Goal: Use online tool/utility: Utilize a website feature to perform a specific function

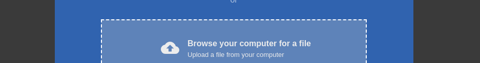
scroll to position [205, 0]
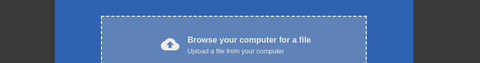
click at [262, 31] on div "cloud_upload Browse your computer for a file Upload a file from your computer C…" at bounding box center [233, 46] width 265 height 60
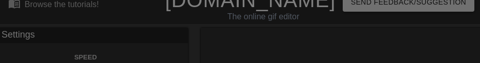
scroll to position [0, 0]
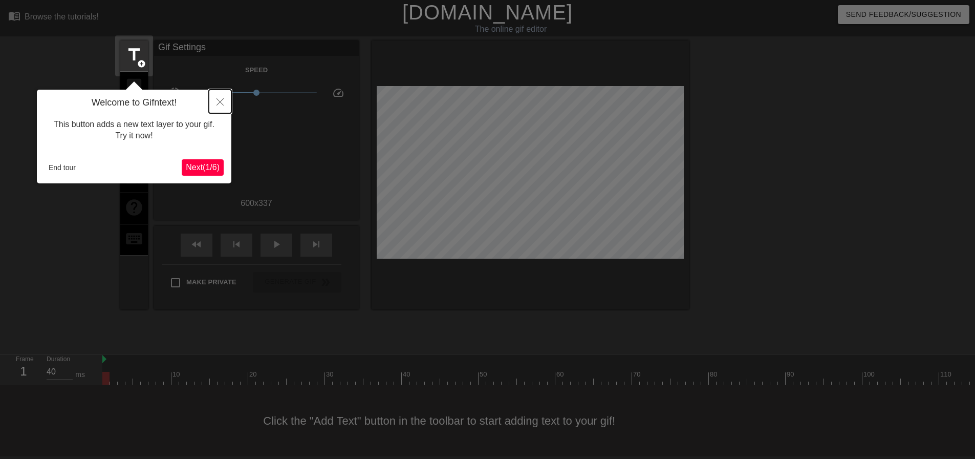
click at [221, 103] on icon "Close" at bounding box center [220, 101] width 7 height 7
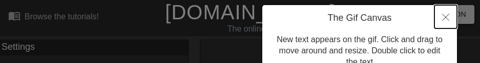
click at [441, 18] on button "Close" at bounding box center [445, 17] width 23 height 24
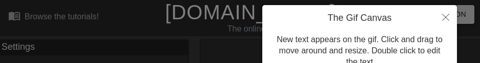
scroll to position [25, 0]
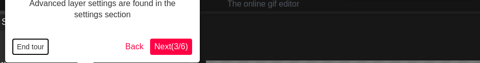
click at [27, 48] on button "End tour" at bounding box center [30, 46] width 35 height 15
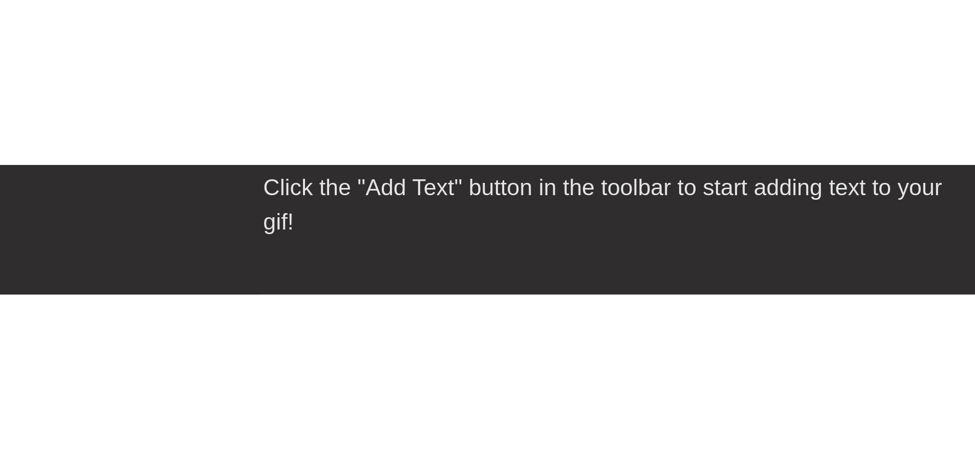
scroll to position [5, 0]
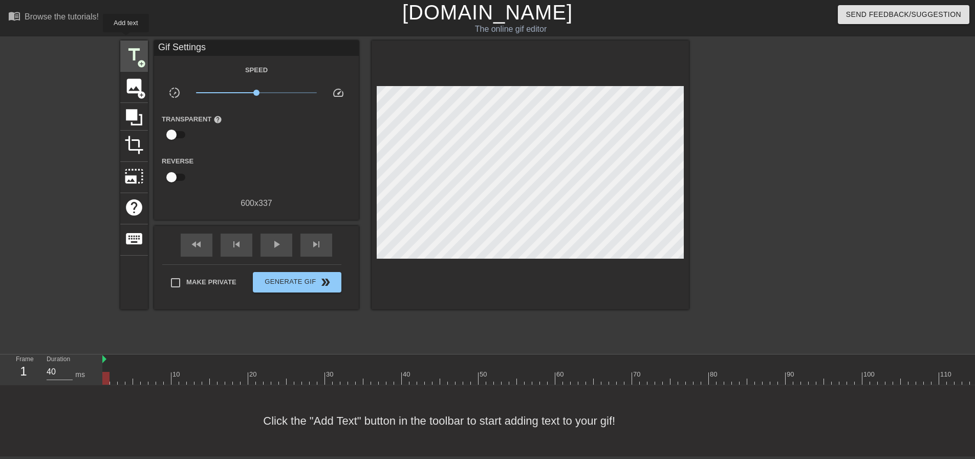
click at [128, 40] on div "title add_circle" at bounding box center [134, 55] width 28 height 31
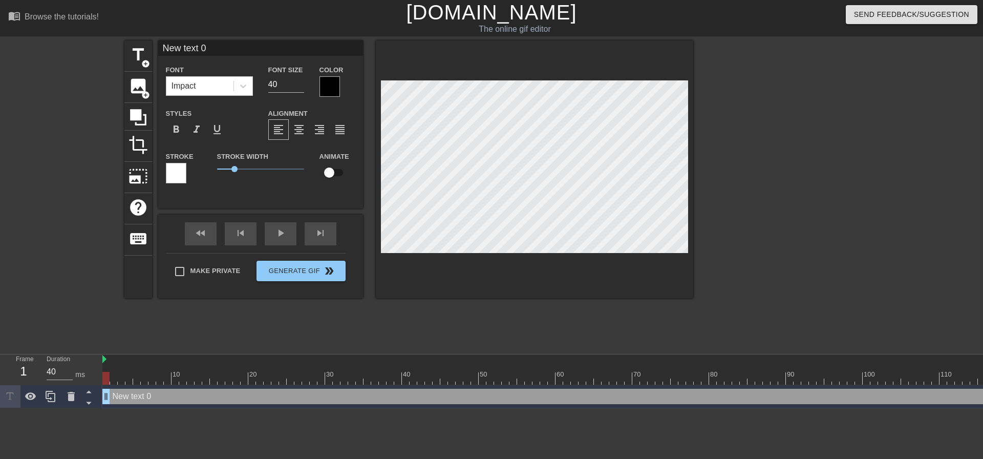
scroll to position [1, 2]
type input "s"
type textarea "s"
type input "su"
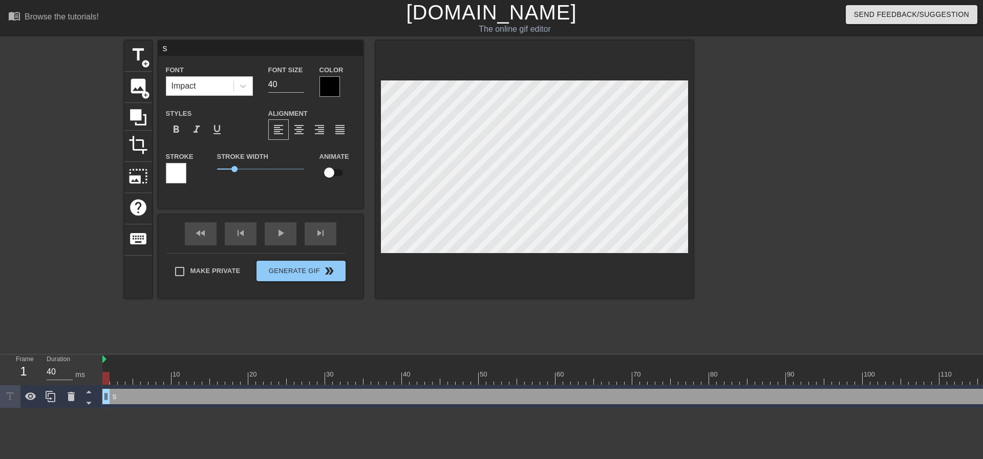
type textarea "su"
type input "s"
type textarea "s"
type input "s"
type textarea "s"
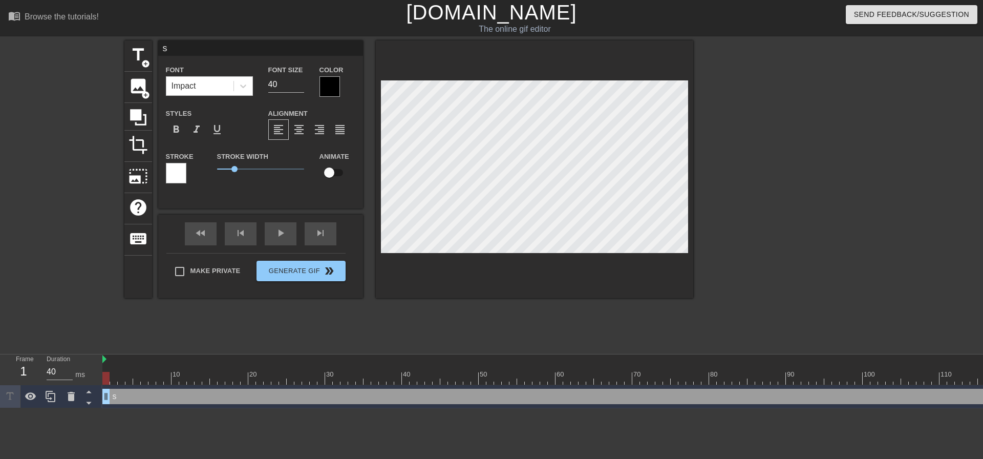
type input "su"
type textarea "su"
type input "suc"
type textarea "suc"
type input "suck"
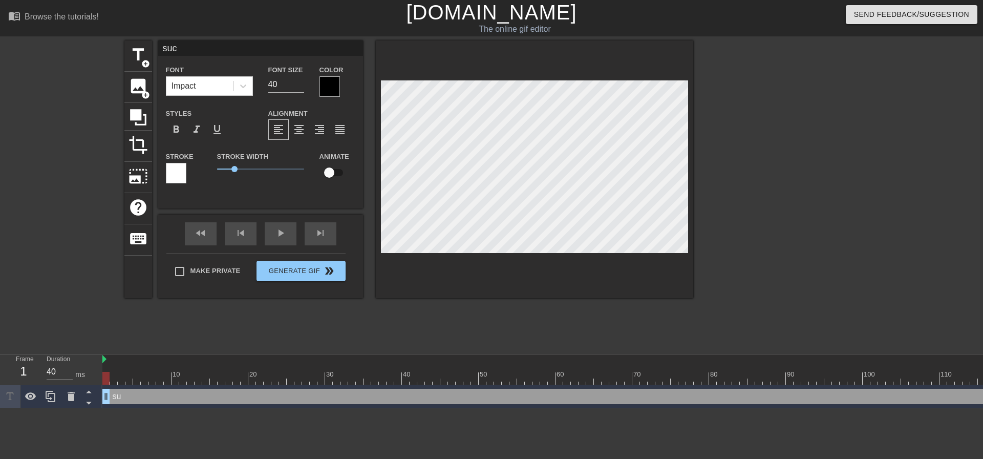
type textarea "suck"
type input "suck"
type textarea "suck"
type input "suck d"
type textarea "suck d"
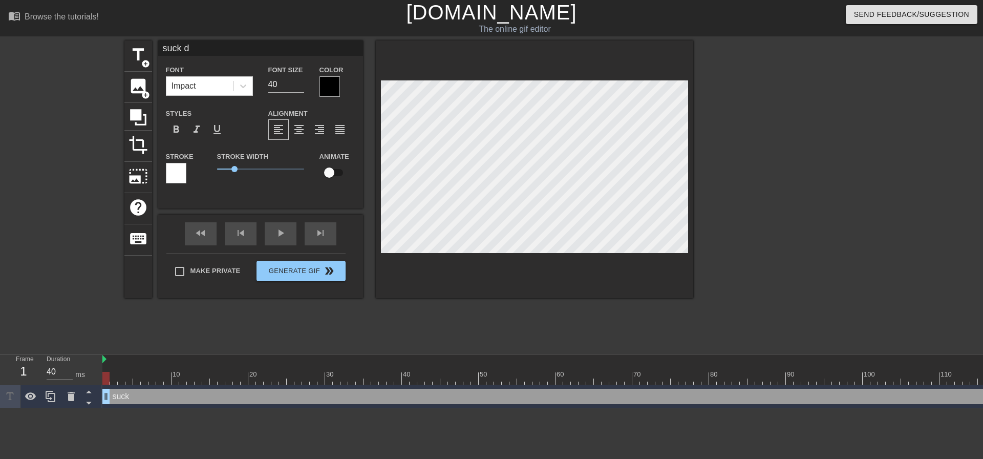
type input "suck di"
type textarea "suck di"
type input "suck dic"
type textarea "suck dic"
type input "suck dick"
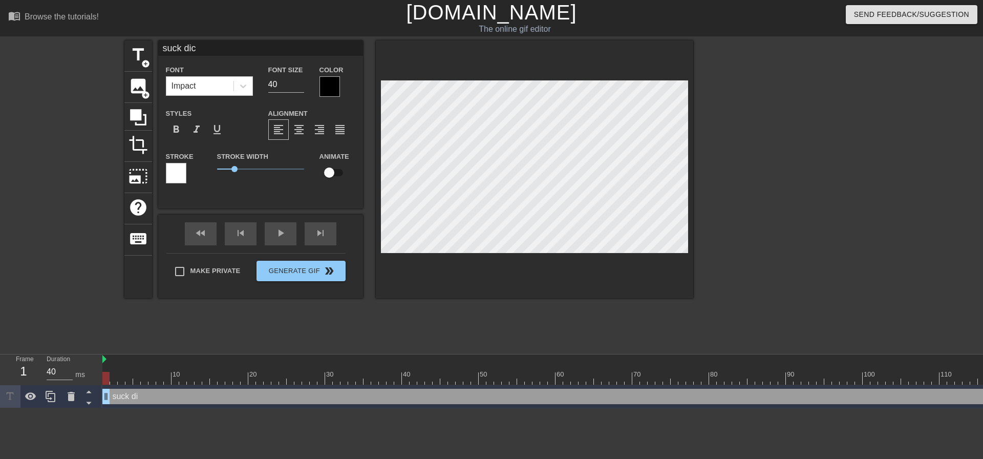
type textarea "suck dick"
type input "suck dick"
type textarea "suck dick"
type input "suck dick o"
type textarea "suck dick o"
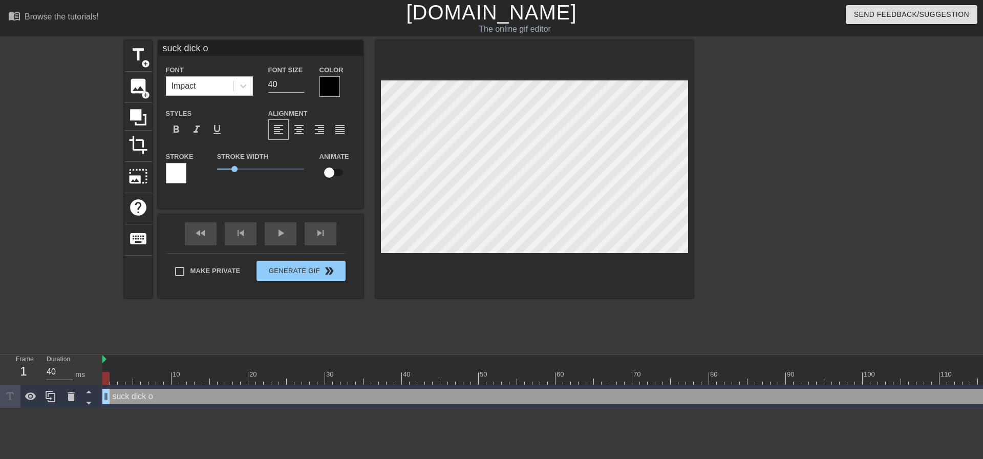
type input "suck dick os"
type textarea "suck dick os"
type input "suck dick osr"
type textarea "suck dick osr"
type input "suck dick osrs"
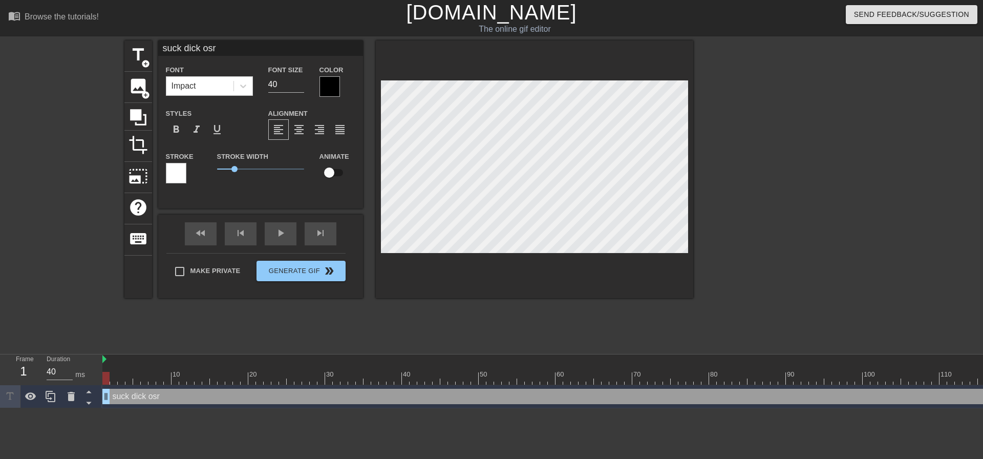
type textarea "suck dick osrs"
type input "suck dick"
type textarea "suck dick"
type input "suck dick"
type textarea "suck dick"
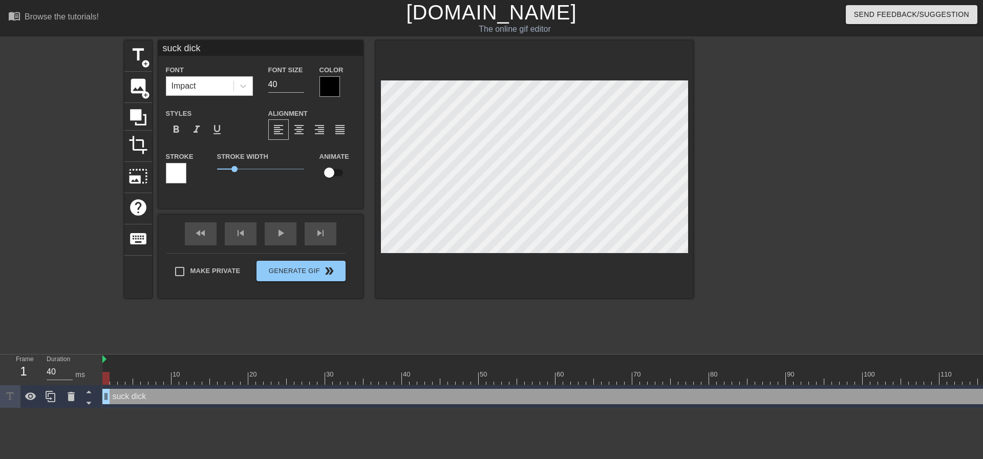
type input "suck dick"
type textarea "suck dick"
type input "suck dicko"
type textarea "suck dick o"
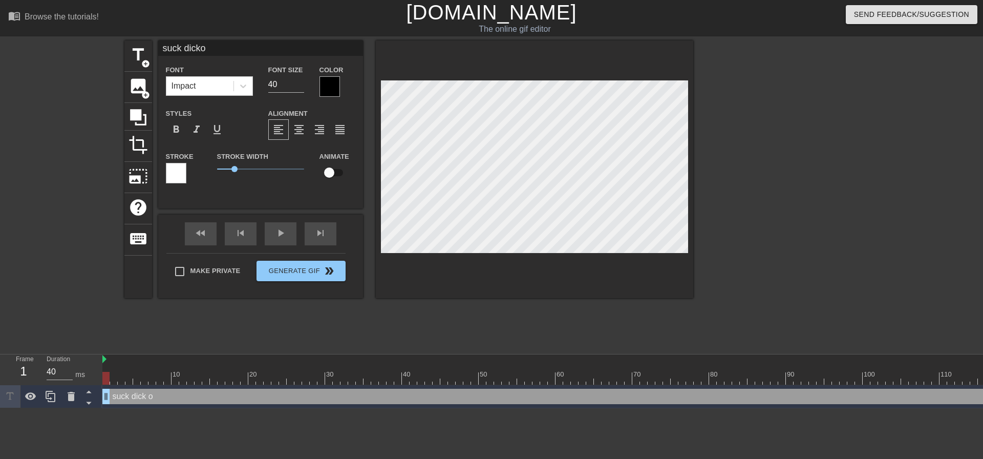
type input "suck dickos"
type textarea "suck dick os"
type input "suck dickosr"
type textarea "suck dick osr"
type input "suck dickosrs"
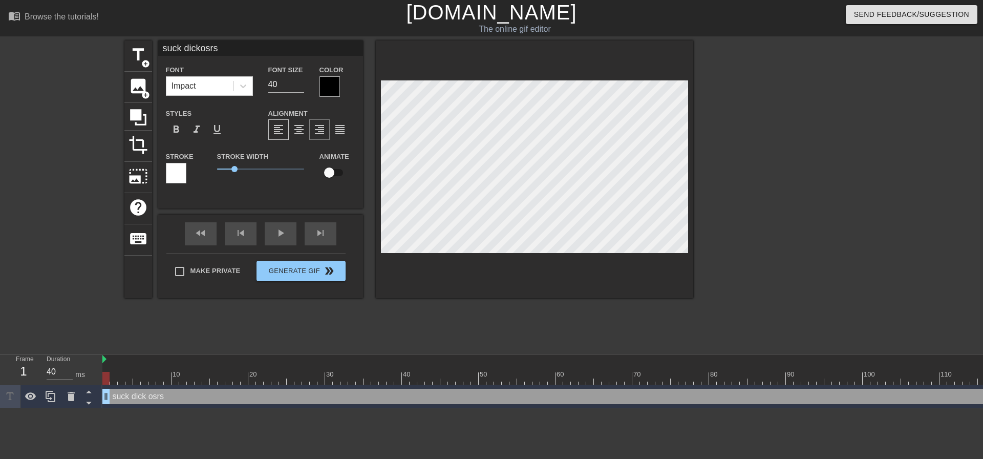
type textarea "suck dick osrs"
click at [316, 128] on span "format_align_right" at bounding box center [319, 129] width 12 height 12
type input "k"
type textarea "k"
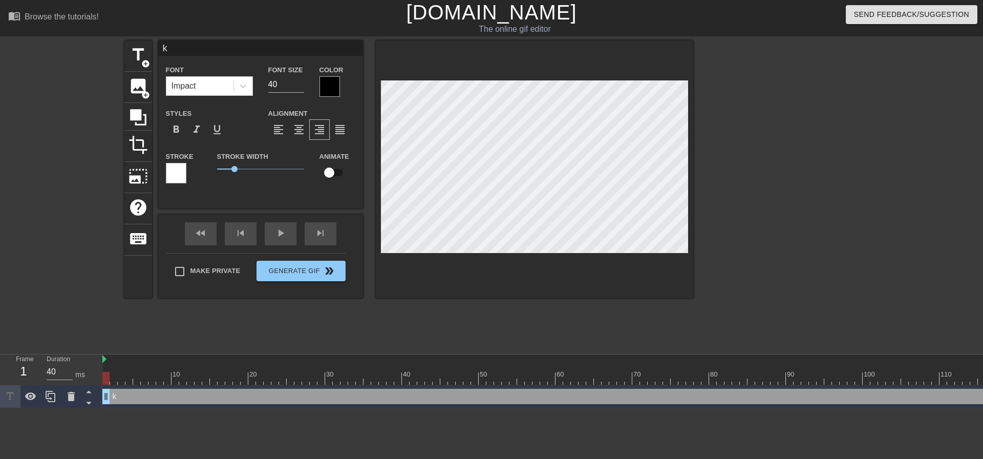
type input "ke"
type textarea "ke"
type input "kee"
type textarea "kee"
type input "keep"
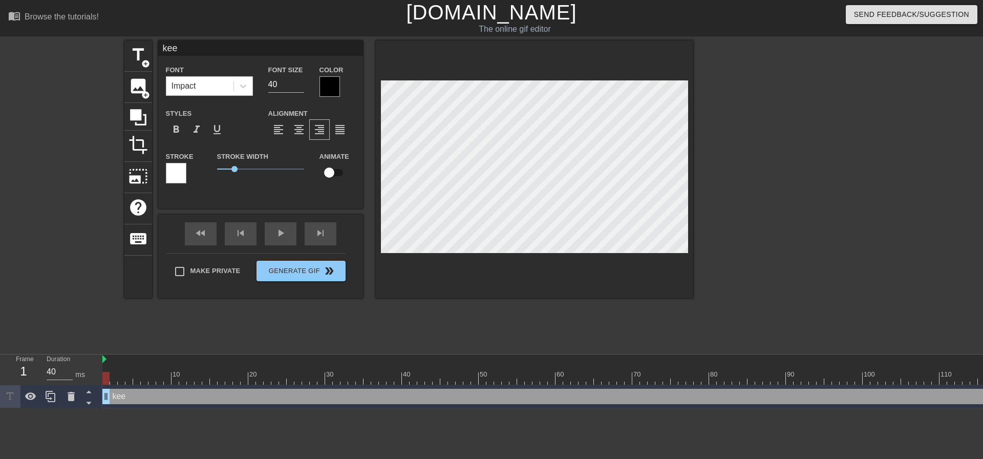
type textarea "keep"
type input "keep"
type textarea "keep"
type input "keep s"
type textarea "keep s"
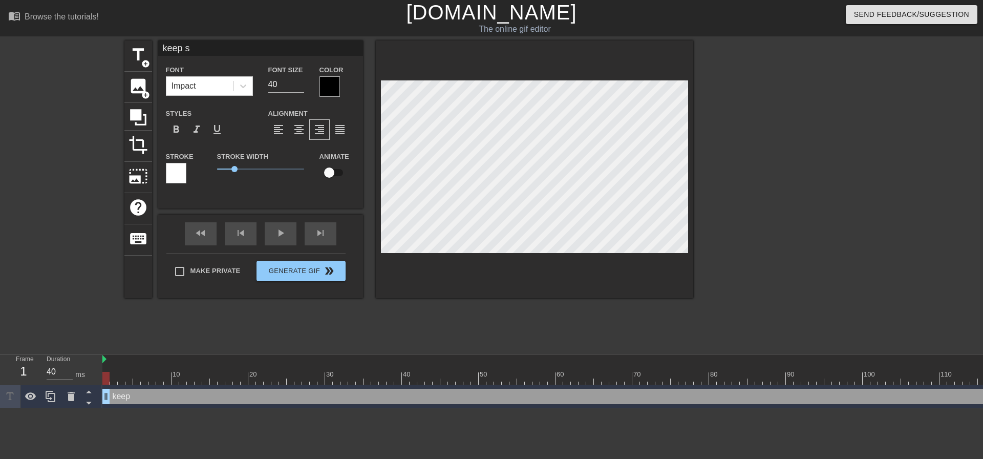
type input "keep su"
type textarea "keep su"
type input "keep suc"
type textarea "keep suc"
type input "keep suck"
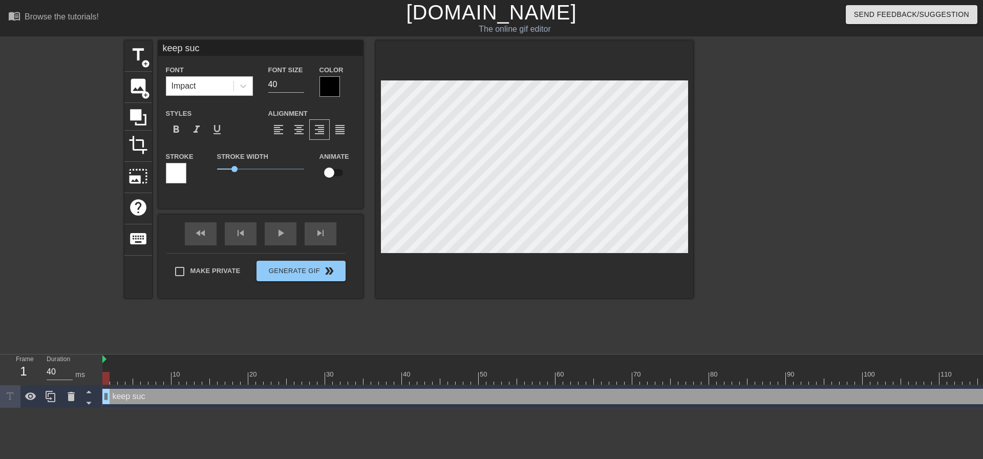
type textarea "keep suck"
type input "keep [PERSON_NAME]"
type textarea "keep [PERSON_NAME]"
type input "keep [PERSON_NAME]"
type textarea "keep [PERSON_NAME]"
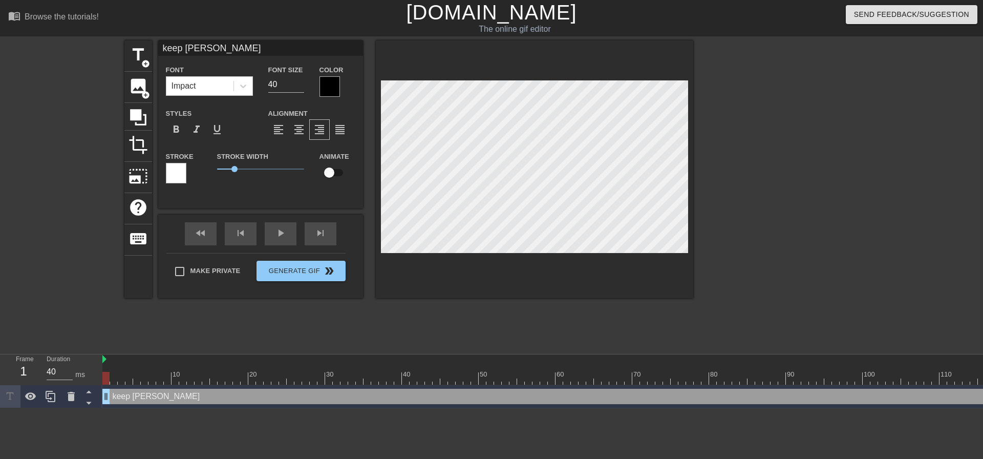
type input "keep sucking"
type textarea "keep sucking"
type input "keep sucking"
type textarea "keep sucking"
type input "keep sucking d"
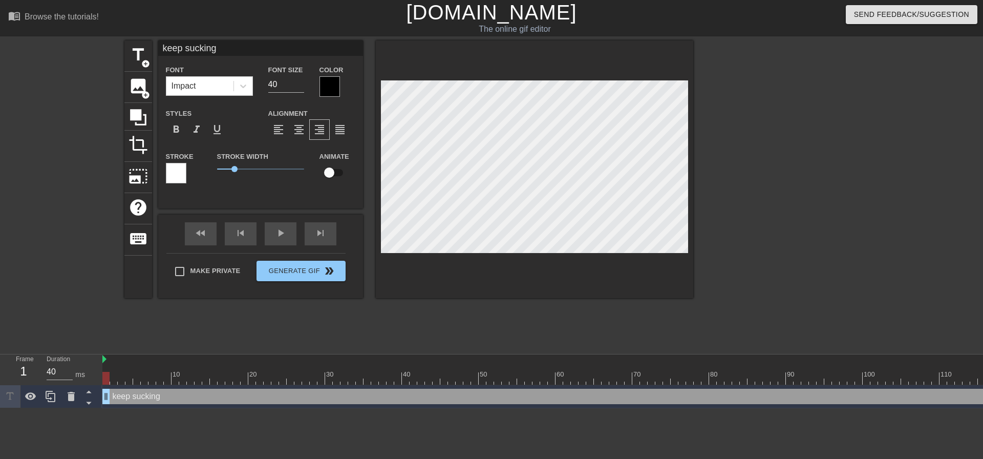
type textarea "keep sucking d"
type input "keep sucking di"
type textarea "keep sucking di"
type input "keep sucking dic"
type textarea "keep sucking dic"
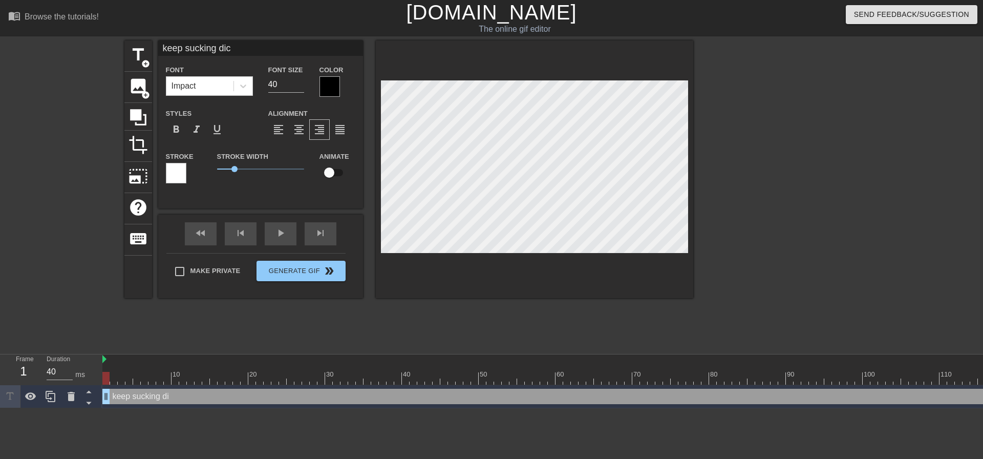
type input "keep sucking dick"
type textarea "keep sucking dick"
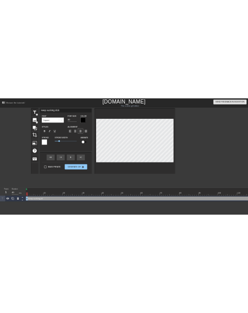
scroll to position [2, 4]
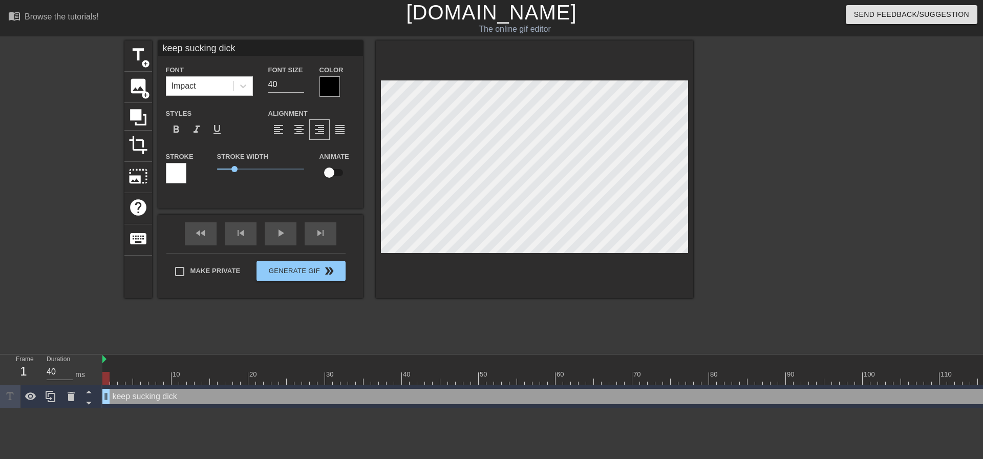
click at [748, 178] on div at bounding box center [783, 193] width 154 height 307
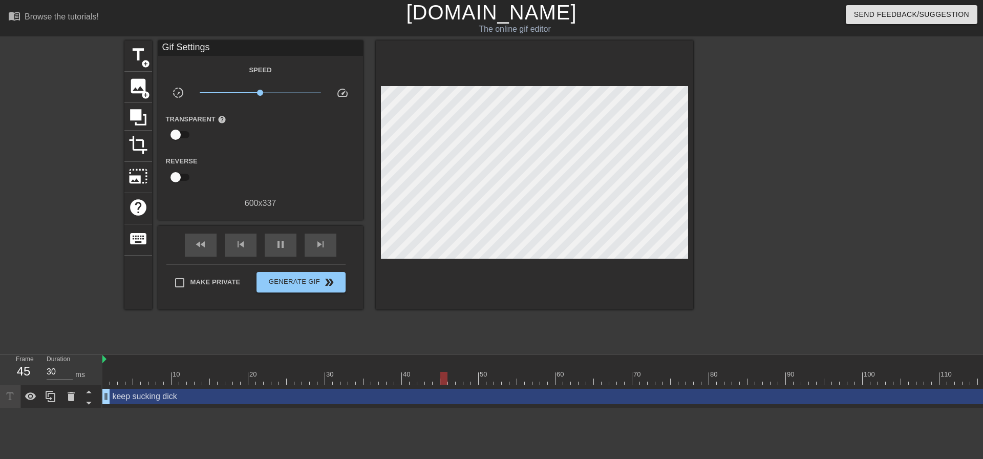
click at [521, 326] on div "title add_circle image add_circle crop photo_size_select_large help keyboard Gi…" at bounding box center [408, 193] width 569 height 307
click at [777, 223] on div at bounding box center [783, 193] width 154 height 307
type input "40"
click at [225, 286] on span "Make Private" at bounding box center [215, 282] width 50 height 10
click at [190, 286] on input "Make Private" at bounding box center [180, 283] width 22 height 22
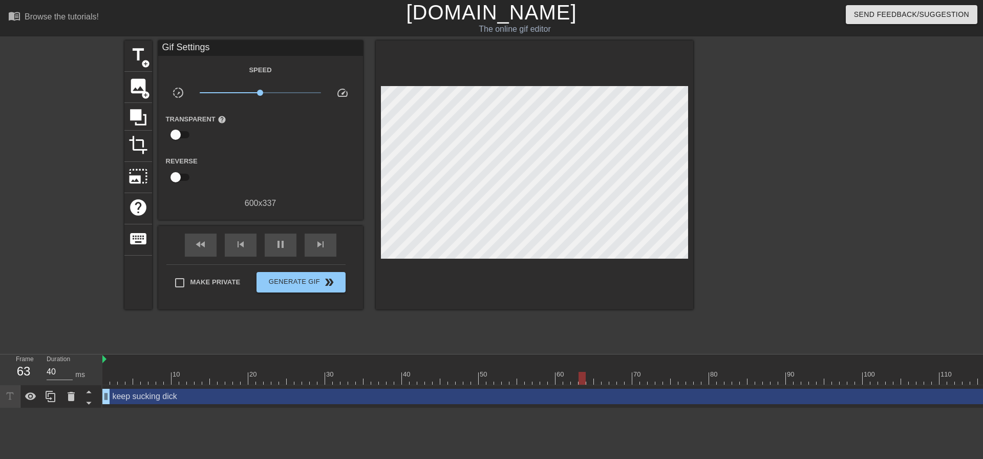
checkbox input "true"
type input "40"
click at [275, 276] on span "Generate Gif double_arrow" at bounding box center [301, 282] width 80 height 12
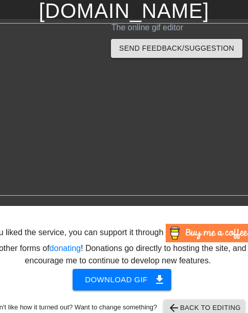
scroll to position [41, 0]
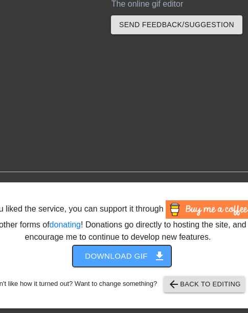
click at [126, 254] on span "Download gif get_app" at bounding box center [122, 255] width 74 height 13
